Goal: Find specific page/section: Find specific page/section

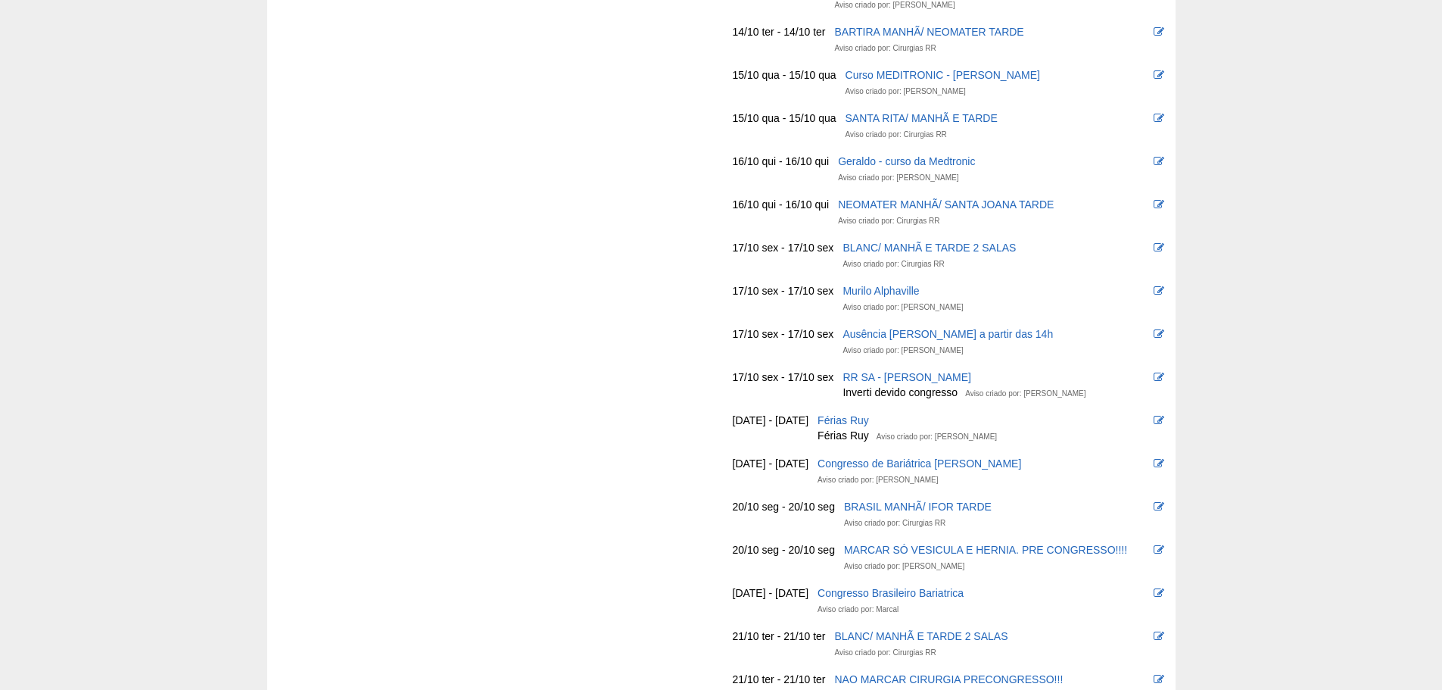
scroll to position [984, 0]
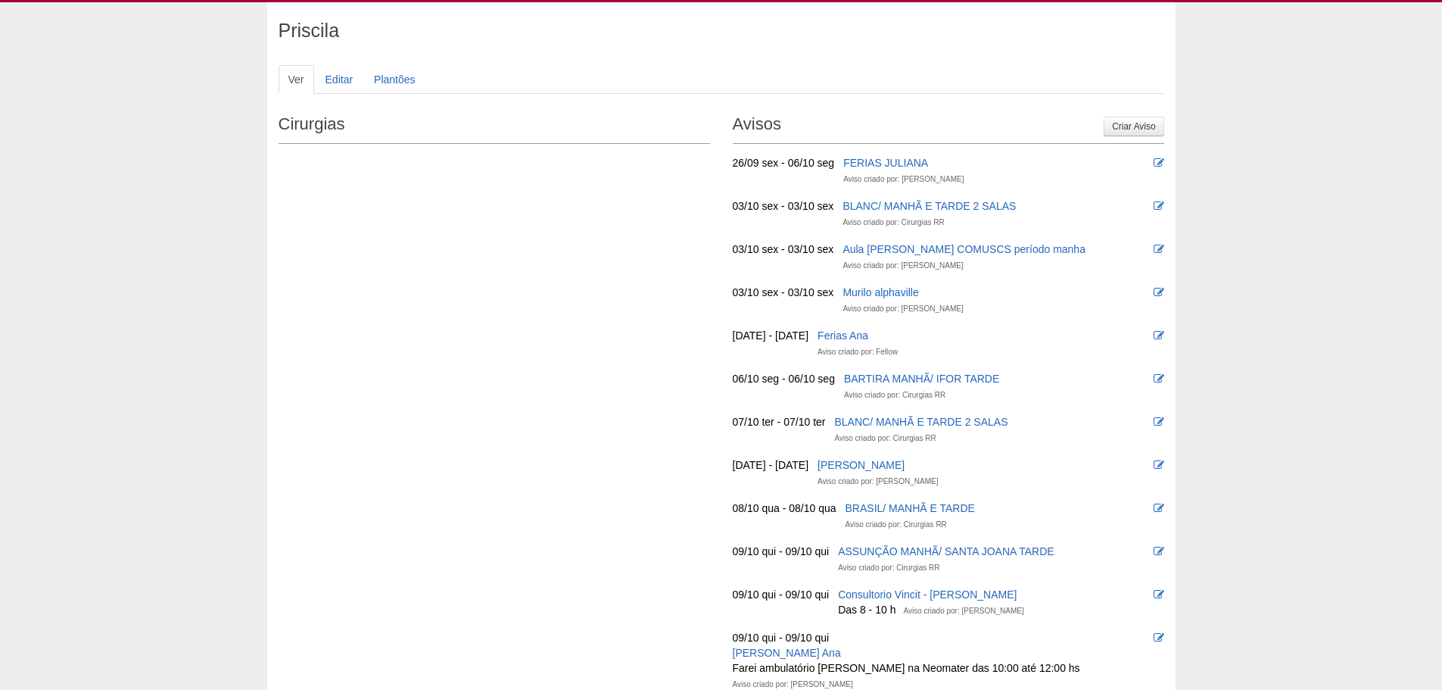
scroll to position [0, 0]
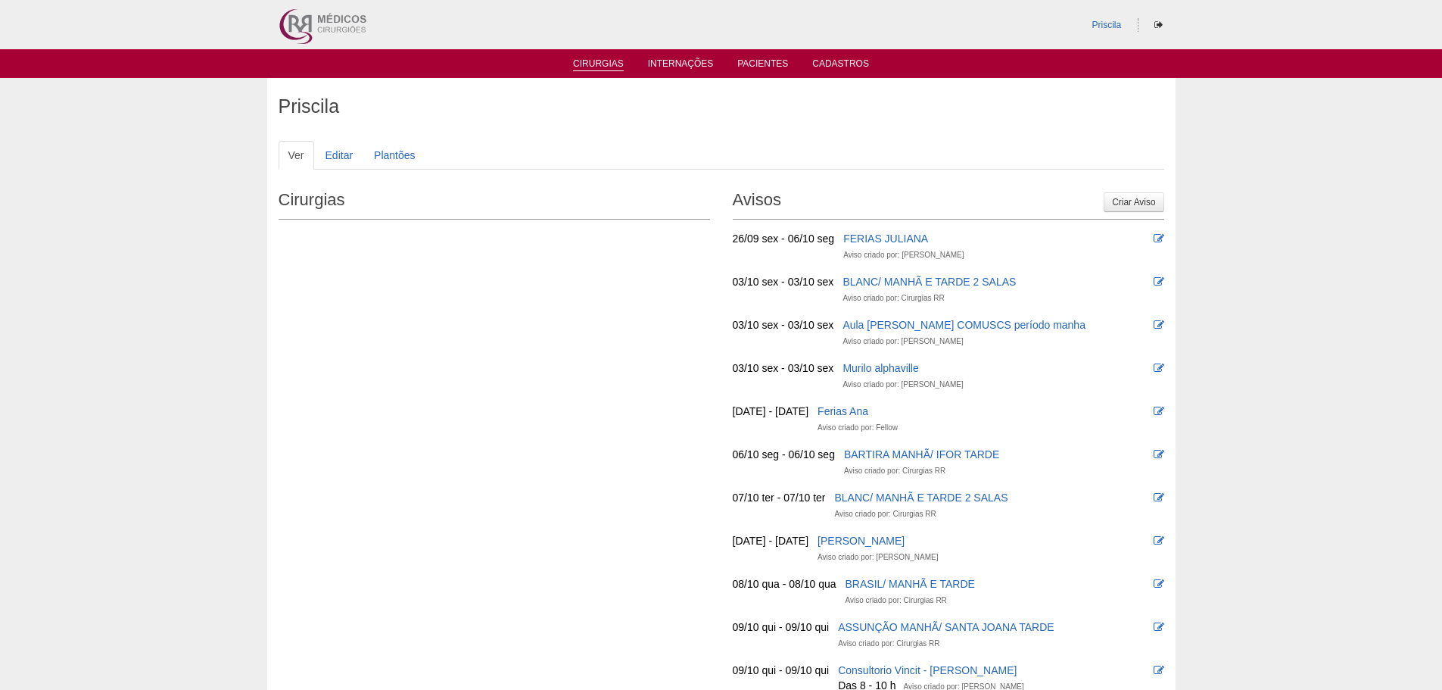
click at [611, 64] on link "Cirurgias" at bounding box center [598, 64] width 51 height 13
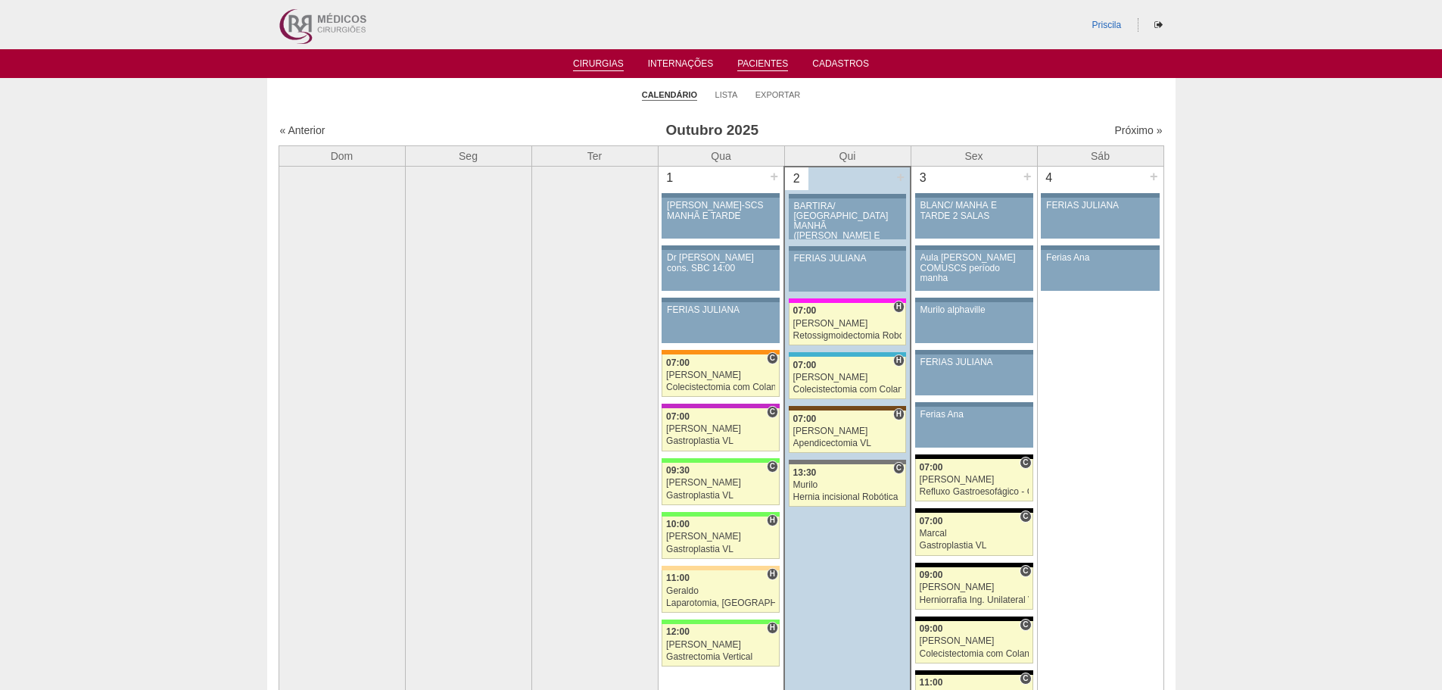
click at [751, 61] on link "Pacientes" at bounding box center [762, 64] width 51 height 13
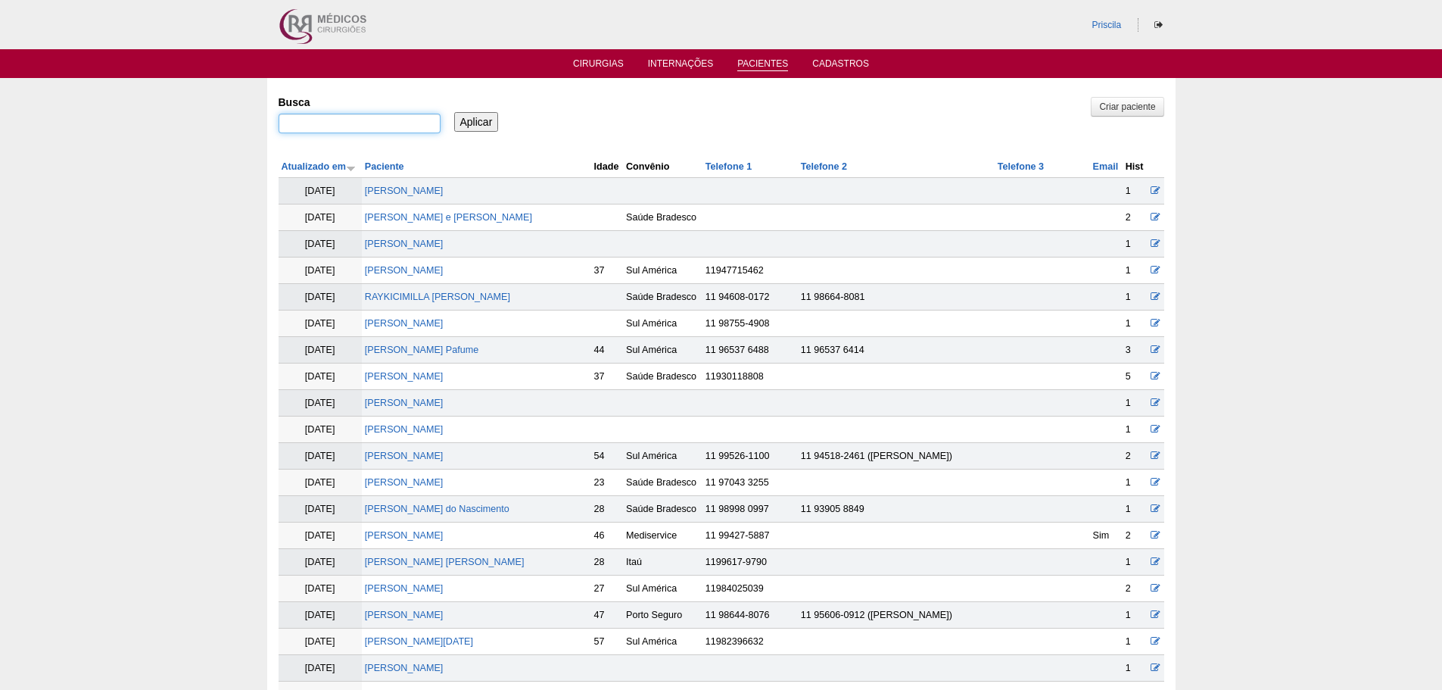
click at [399, 126] on input "Busca" at bounding box center [360, 124] width 162 height 20
type input "NAIANE"
click at [473, 120] on input "Aplicar" at bounding box center [476, 122] width 45 height 20
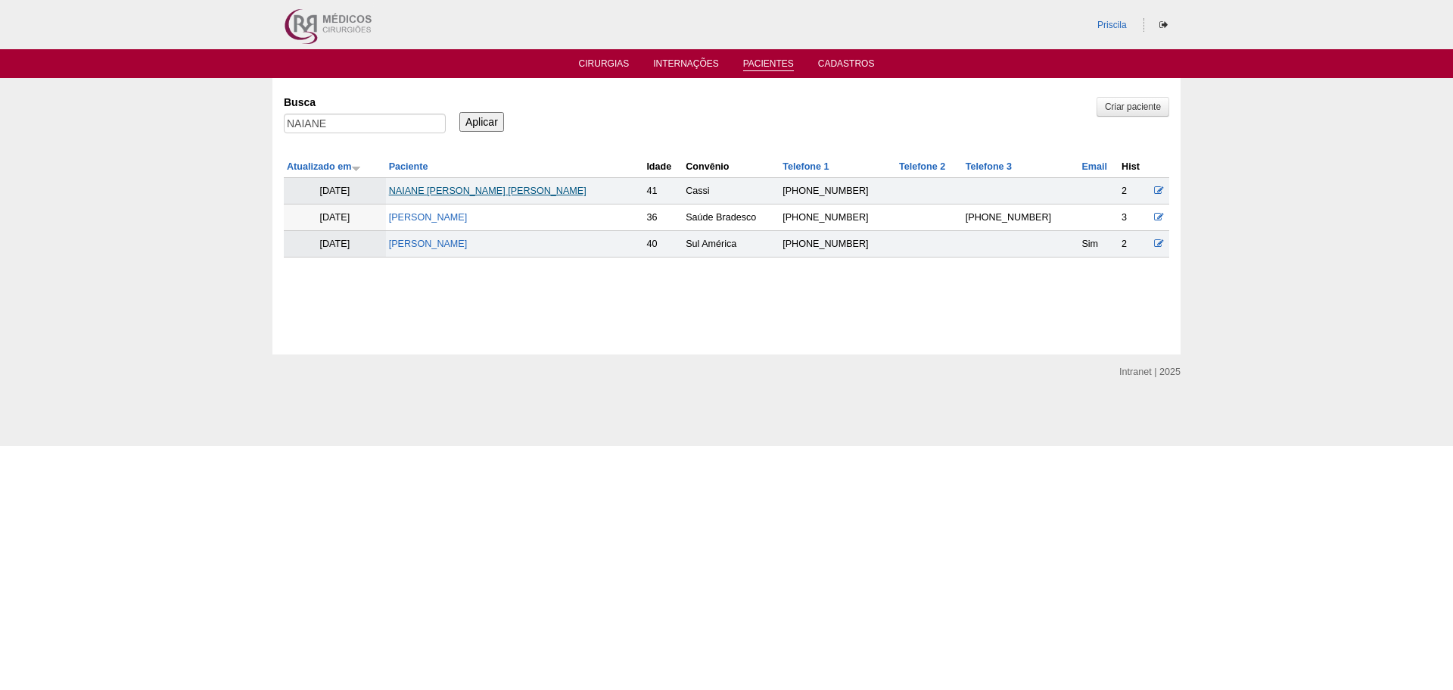
click at [570, 187] on link "NAIANE [PERSON_NAME] [PERSON_NAME]" at bounding box center [488, 190] width 198 height 11
